Goal: Information Seeking & Learning: Learn about a topic

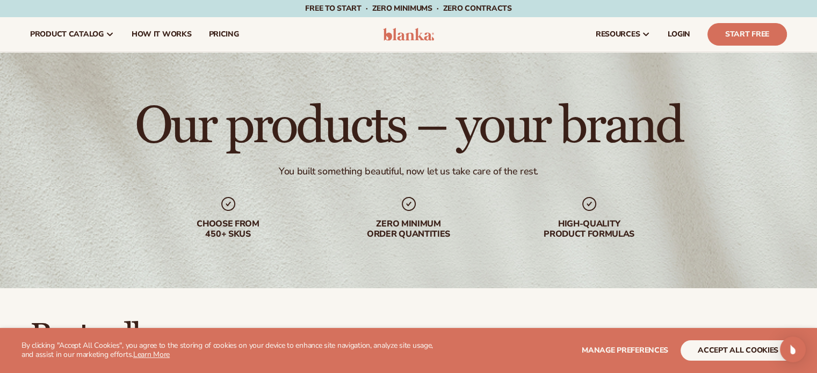
scroll to position [75, 0]
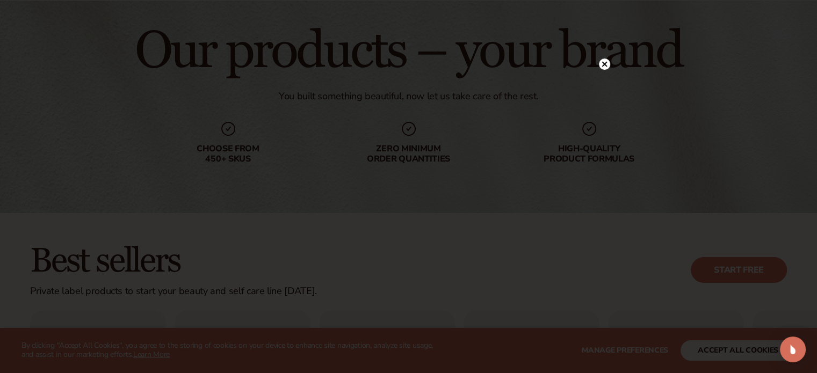
click at [600, 60] on icon at bounding box center [604, 64] width 11 height 11
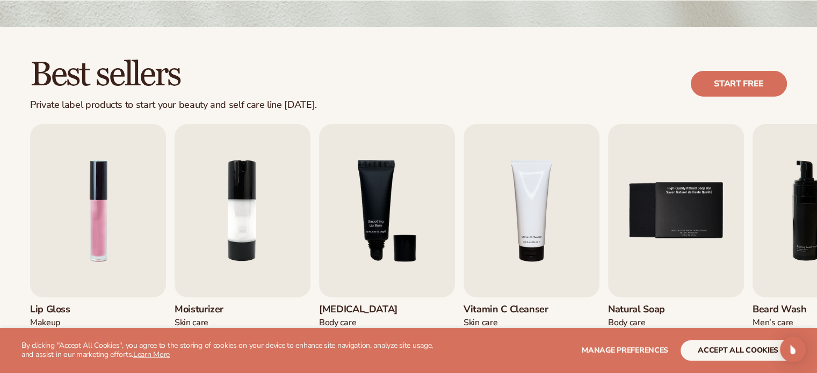
scroll to position [283, 0]
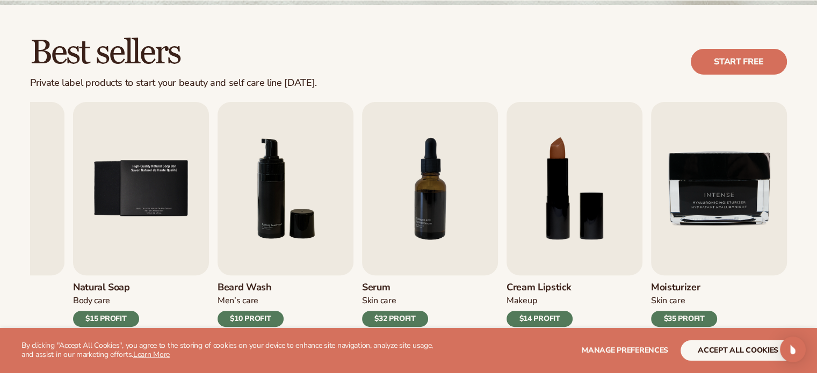
click at [561, 62] on div "Best sellers Private label products to start your beauty and self care line [DA…" at bounding box center [408, 62] width 756 height 54
click at [717, 354] on button "accept all cookies" at bounding box center [737, 350] width 115 height 20
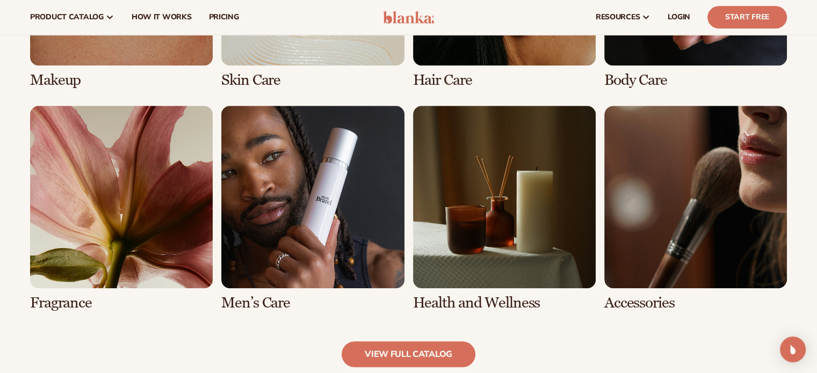
scroll to position [919, 0]
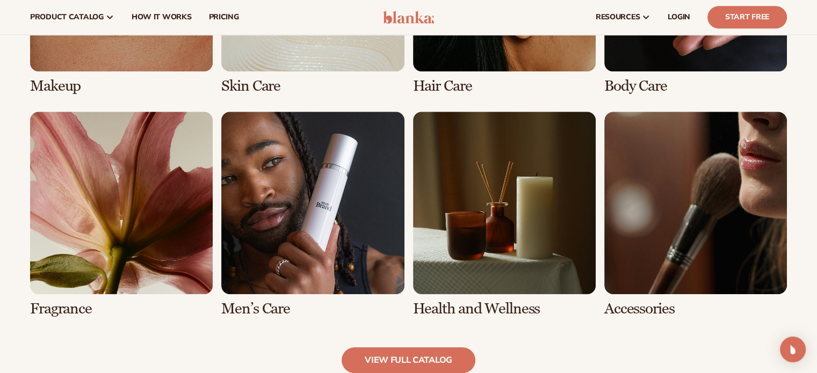
click at [521, 234] on link "7 / 8" at bounding box center [504, 215] width 183 height 206
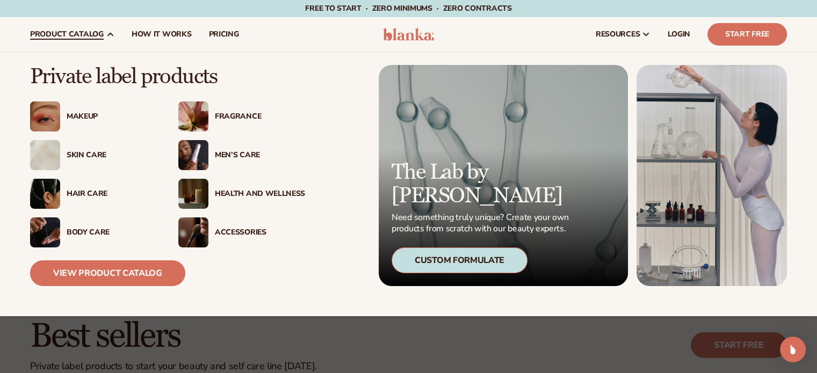
click at [236, 192] on div "Health And Wellness" at bounding box center [260, 194] width 90 height 9
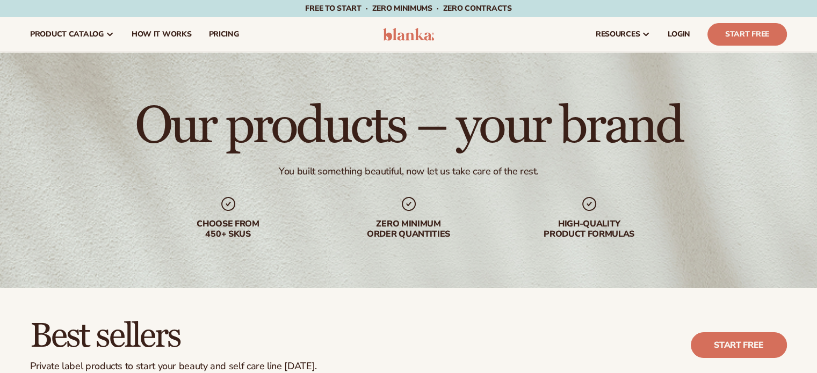
scroll to position [144, 0]
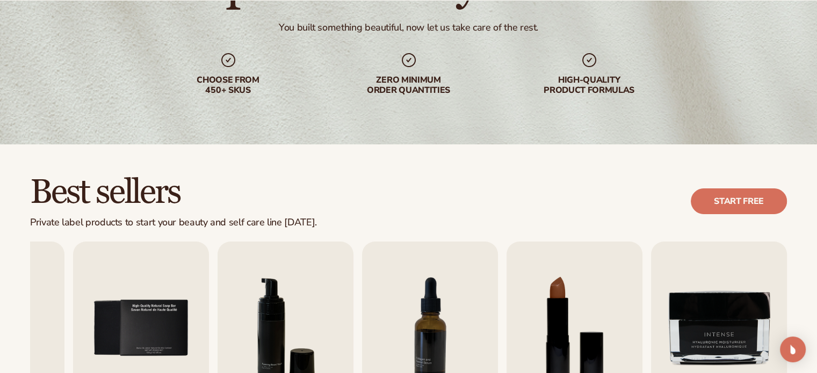
click at [318, 267] on img "6 / 9" at bounding box center [285, 328] width 136 height 173
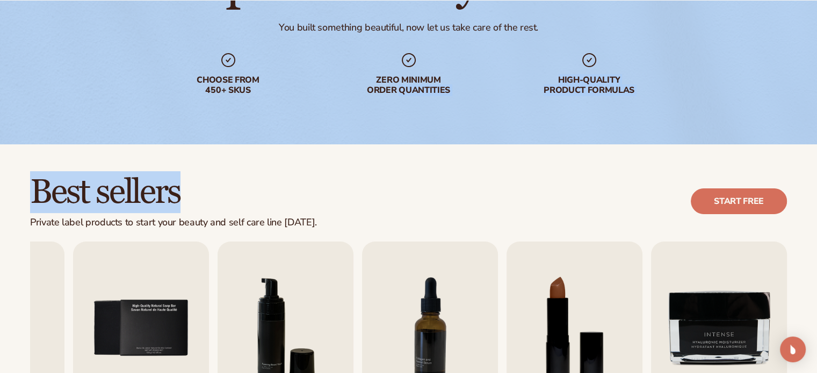
drag, startPoint x: 399, startPoint y: 181, endPoint x: 401, endPoint y: 97, distance: 84.3
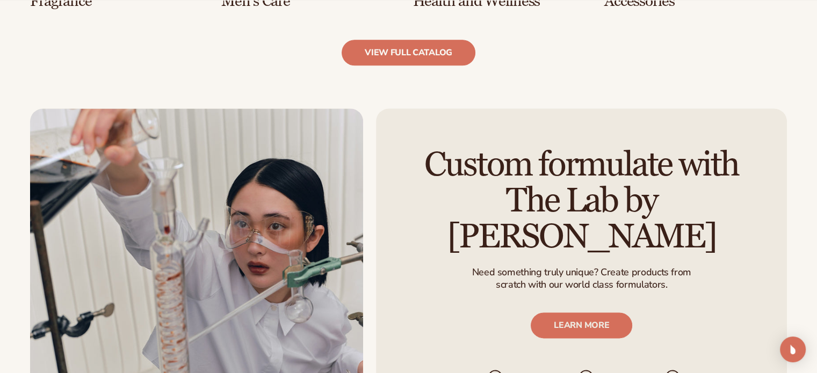
scroll to position [1245, 0]
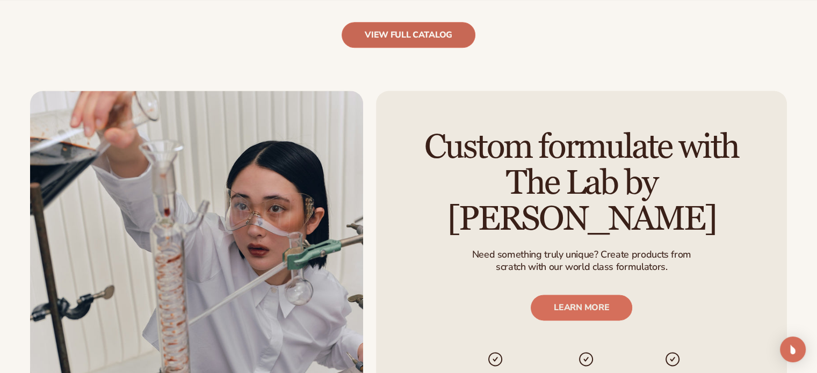
click at [437, 42] on link "view full catalog" at bounding box center [408, 35] width 134 height 26
